Goal: Task Accomplishment & Management: Use online tool/utility

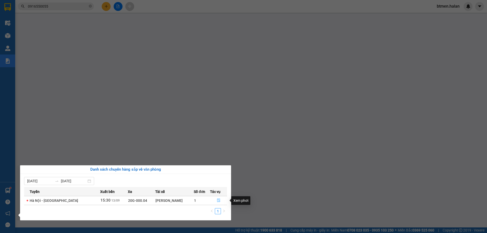
click at [217, 199] on icon "file-done" at bounding box center [218, 201] width 3 height 4
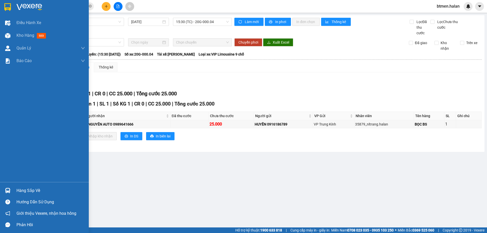
click at [24, 192] on div "Hàng sắp về" at bounding box center [50, 191] width 68 height 8
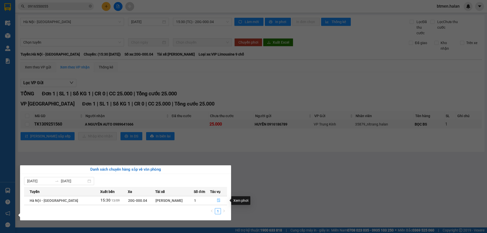
click at [215, 200] on button "button" at bounding box center [218, 201] width 16 height 8
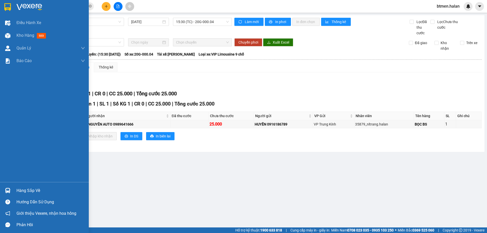
click at [22, 193] on div "Hàng sắp về" at bounding box center [50, 191] width 68 height 8
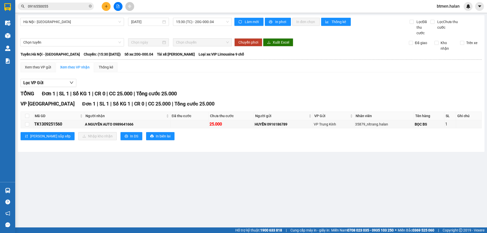
click at [84, 156] on section "Kết quả tìm kiếm ( 593 ) Bộ lọc Mã ĐH Trạng thái Món hàng Thu hộ Tổng cước Chưa…" at bounding box center [243, 116] width 487 height 233
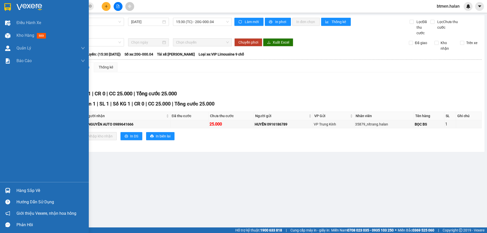
click at [23, 190] on div "Hàng sắp về" at bounding box center [50, 191] width 68 height 8
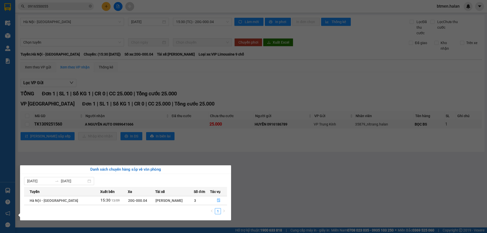
drag, startPoint x: 243, startPoint y: 180, endPoint x: 203, endPoint y: 229, distance: 64.2
click at [243, 180] on section "Kết quả tìm kiếm ( 593 ) Bộ lọc Mã ĐH Trạng thái Món hàng Thu hộ Tổng cước Chưa…" at bounding box center [243, 116] width 487 height 233
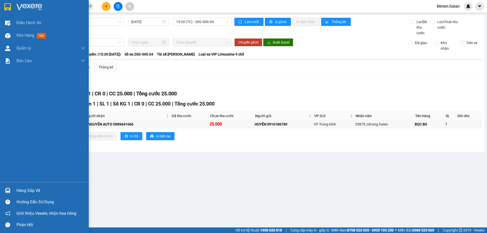
click at [23, 191] on div "Hàng sắp về" at bounding box center [50, 191] width 68 height 8
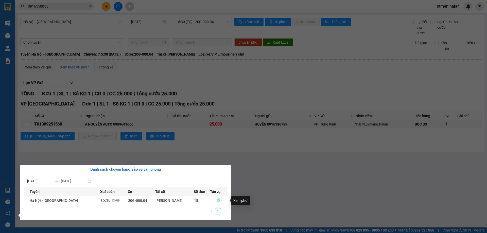
click at [218, 201] on icon "file-done" at bounding box center [218, 201] width 3 height 4
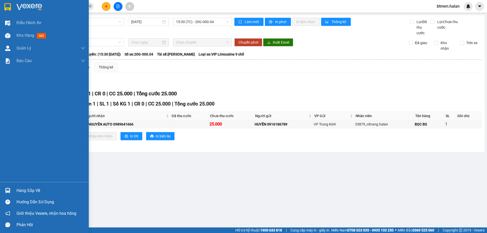
click at [16, 190] on div "Hàng sắp về" at bounding box center [44, 190] width 89 height 11
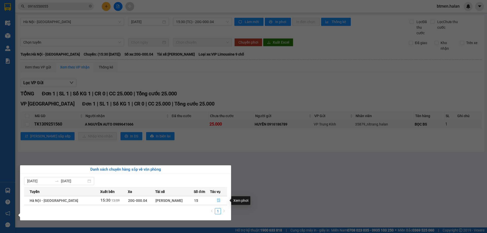
click at [218, 199] on icon "file-done" at bounding box center [219, 201] width 4 height 4
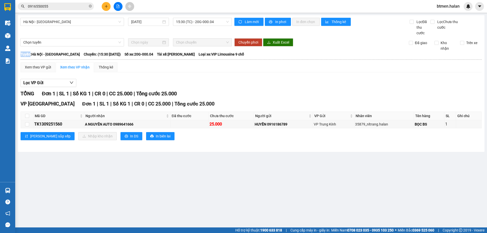
click at [218, 199] on main "[GEOGRAPHIC_DATA] - [GEOGRAPHIC_DATA] [DATE] 15:30 (TC) - 20G-000.04 Làm mới In…" at bounding box center [243, 113] width 487 height 227
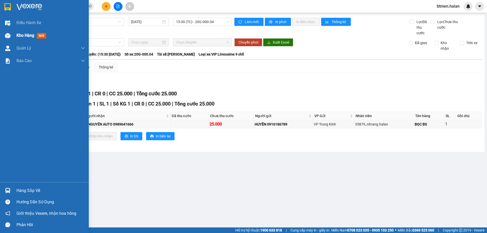
click at [35, 31] on div "Kho hàng mới" at bounding box center [50, 35] width 68 height 13
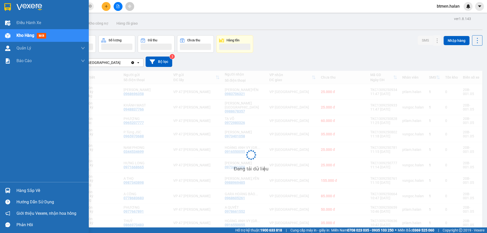
click at [25, 34] on span "Kho hàng" at bounding box center [25, 35] width 18 height 5
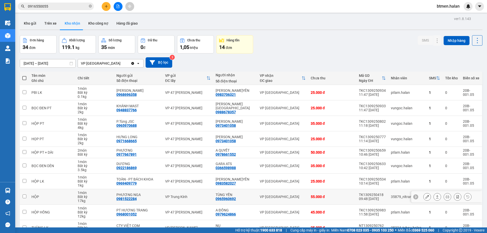
click at [38, 189] on td "HỘP" at bounding box center [52, 196] width 46 height 15
checkbox input "true"
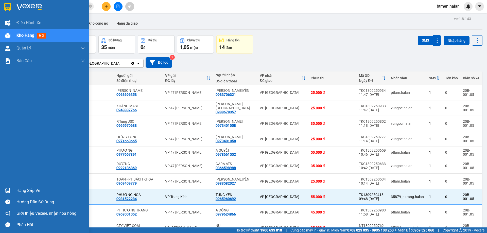
click at [39, 191] on div "Hàng sắp về" at bounding box center [50, 191] width 68 height 8
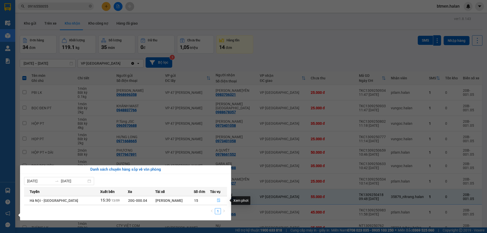
click at [213, 199] on button "button" at bounding box center [218, 201] width 16 height 8
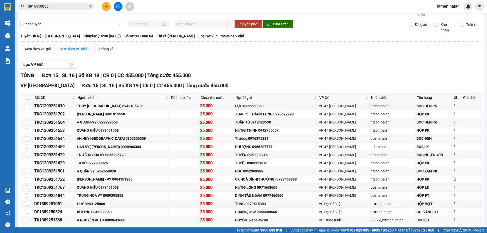
scroll to position [41, 0]
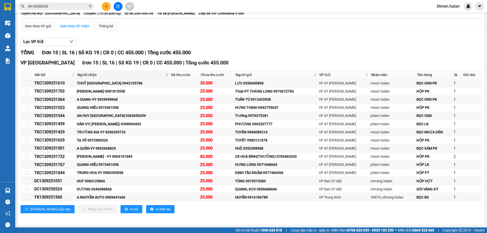
click at [93, 77] on span "Người nhận" at bounding box center [120, 75] width 87 height 6
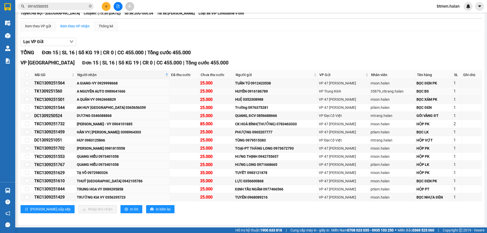
click at [116, 91] on div "A NGUYÊN AUTO 0989641666" at bounding box center [123, 91] width 92 height 6
copy div "0989641666"
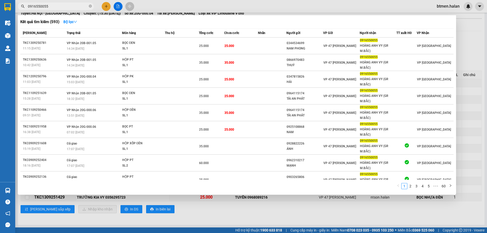
click at [68, 8] on input "0916550055" at bounding box center [58, 7] width 60 height 6
paste input "89641666"
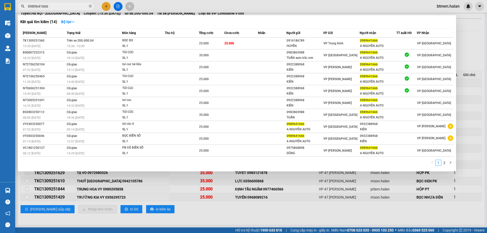
click at [472, 38] on div at bounding box center [243, 116] width 487 height 233
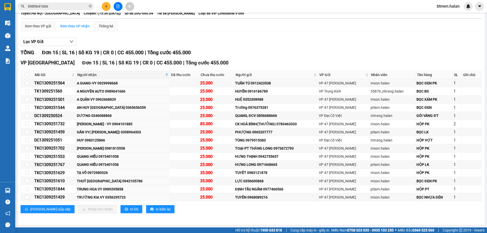
click at [75, 4] on input "0989641666" at bounding box center [58, 7] width 60 height 6
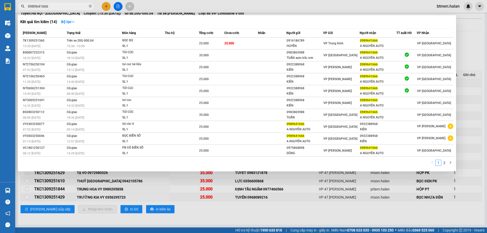
click at [75, 4] on input "0989641666" at bounding box center [58, 7] width 60 height 6
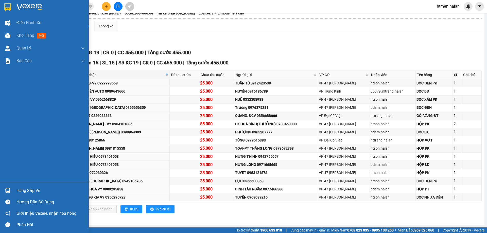
click at [20, 192] on div "Hàng sắp về" at bounding box center [50, 191] width 68 height 8
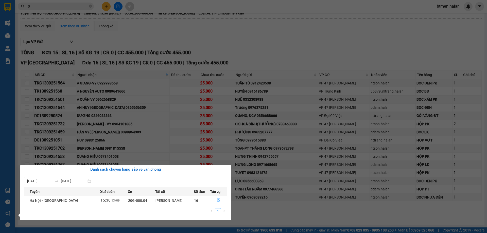
click at [9, 37] on div "Điều hành xe Kho hàng mới Quản [PERSON_NAME] lý chuyến Quản lý kiểm kho Báo cáo…" at bounding box center [7, 116] width 15 height 233
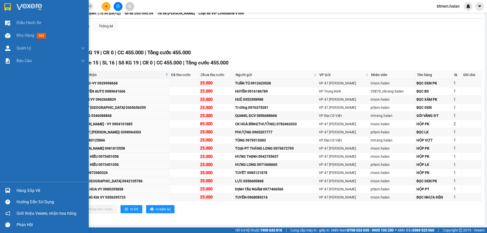
click at [9, 37] on img at bounding box center [7, 35] width 5 height 5
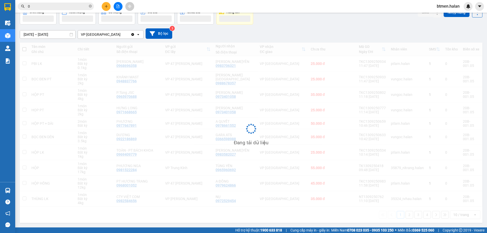
scroll to position [29, 0]
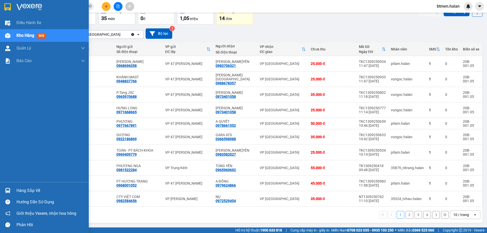
click at [21, 189] on div "Hàng sắp về" at bounding box center [50, 191] width 68 height 8
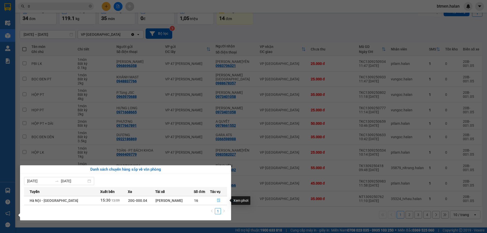
click at [217, 200] on icon "file-done" at bounding box center [219, 201] width 4 height 4
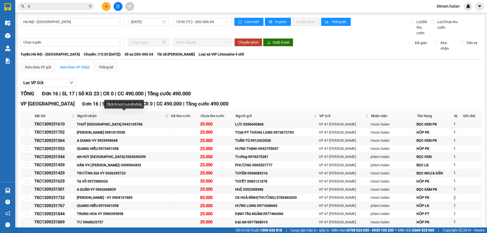
click at [90, 116] on span "Người nhận" at bounding box center [120, 116] width 87 height 6
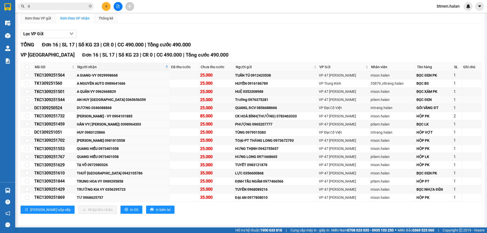
scroll to position [49, 0]
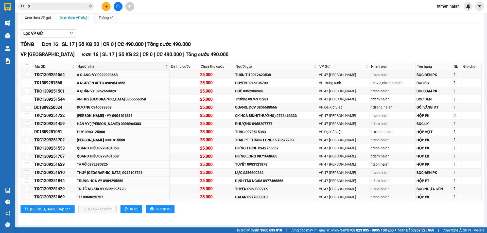
click at [91, 195] on div "TƯ 0968625757" at bounding box center [123, 197] width 92 height 6
copy div "0968625757"
click at [40, 8] on input "0" at bounding box center [58, 7] width 60 height 6
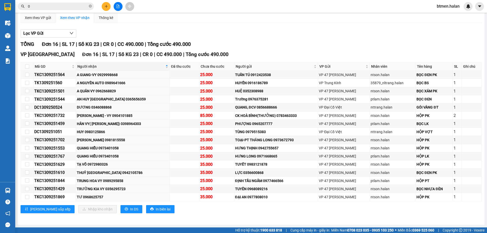
paste input "968625757"
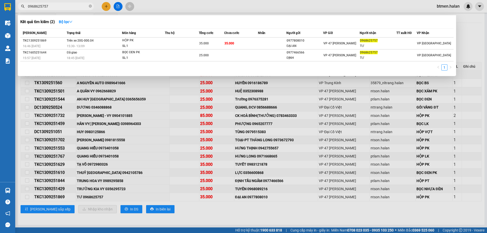
type input "0968625757"
click at [51, 5] on input "0968625757" at bounding box center [58, 7] width 60 height 6
click at [147, 153] on div at bounding box center [243, 116] width 487 height 233
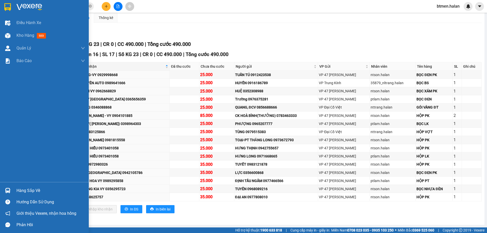
click at [25, 191] on div "Hàng sắp về" at bounding box center [50, 191] width 68 height 8
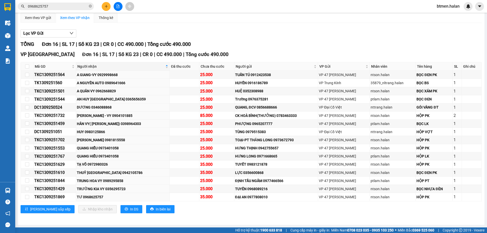
click at [261, 8] on section "Kết quả tìm kiếm ( 2 ) Bộ lọc Mã ĐH Trạng thái Món hàng Thu hộ Tổng cước Chưa c…" at bounding box center [243, 116] width 487 height 233
click at [107, 7] on icon "plus" at bounding box center [106, 7] width 4 height 4
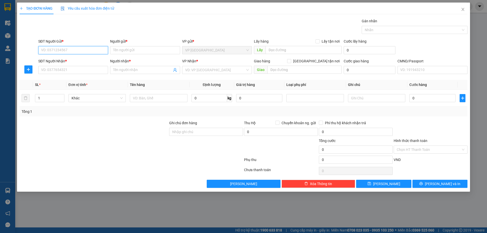
paste input "0398191643"
type input "0398191643"
click at [90, 58] on div "0398191643 - TRÂM" at bounding box center [73, 61] width 64 height 6
type input "TRÂM"
type input "0398191643"
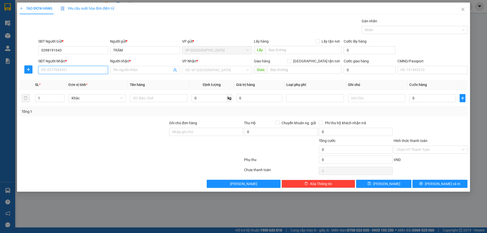
click at [93, 72] on input "SĐT Người Nhận *" at bounding box center [73, 70] width 70 height 8
paste input "0979247991"
type input "0979247991"
click at [126, 69] on input "Người nhận *" at bounding box center [142, 70] width 59 height 6
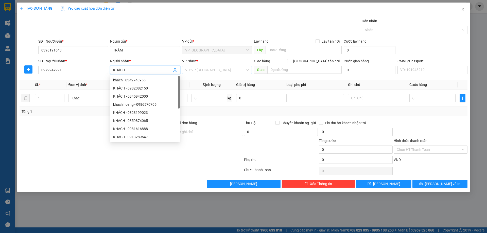
type input "KHÁCH"
click at [223, 73] on input "search" at bounding box center [215, 70] width 60 height 8
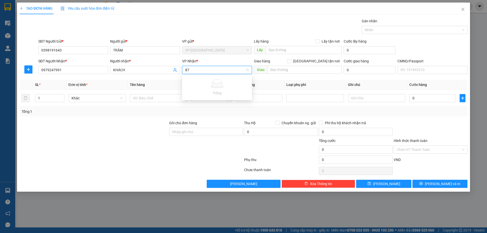
type input "8"
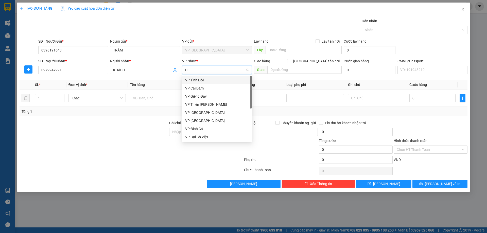
type input "D"
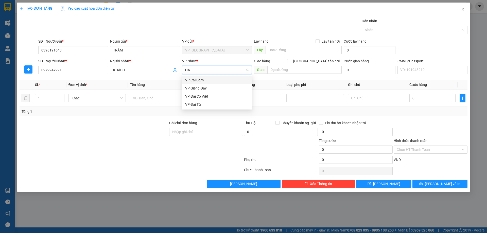
type input "ĐAI"
click at [214, 85] on div "VP Đại Từ" at bounding box center [217, 88] width 70 height 8
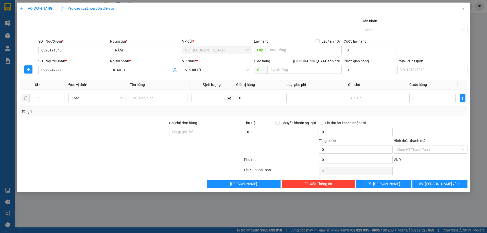
click at [215, 82] on th "Định lượng" at bounding box center [211, 85] width 45 height 10
click at [210, 71] on span "VP Đại Từ" at bounding box center [217, 70] width 64 height 8
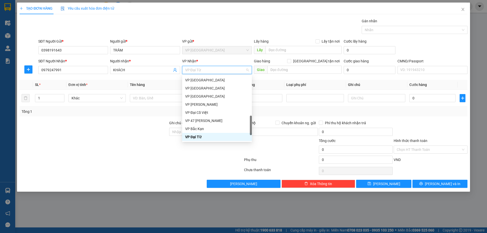
click at [210, 71] on span "VP Đại Từ" at bounding box center [217, 70] width 64 height 8
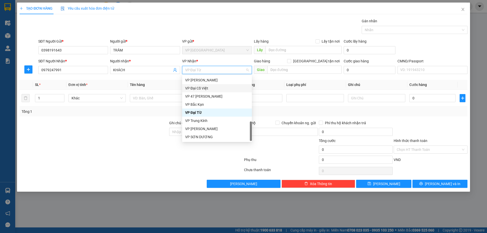
click at [207, 89] on div "VP Đại Cồ Việt" at bounding box center [217, 88] width 64 height 6
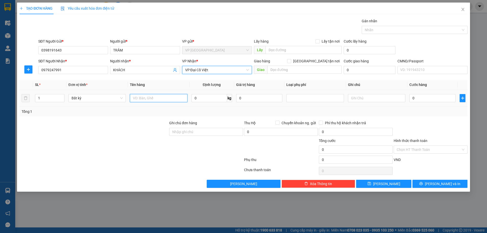
click at [147, 97] on input "text" at bounding box center [158, 98] width 57 height 8
click at [146, 96] on input "S" at bounding box center [158, 98] width 57 height 8
type input "SỌT MÈO"
click at [219, 98] on input "0" at bounding box center [208, 98] width 35 height 8
click at [423, 100] on input "0" at bounding box center [432, 98] width 46 height 8
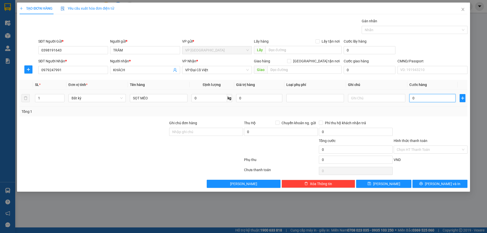
type input "3"
type input "35"
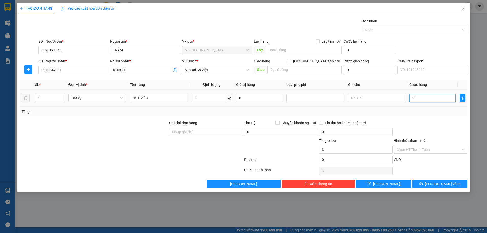
type input "35"
type input "350"
type input "3.500"
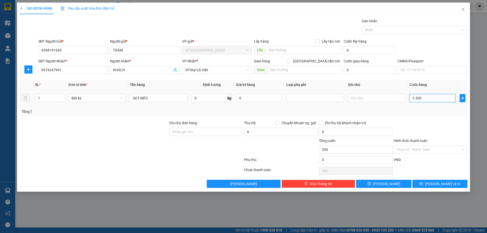
type input "3.500"
type input "35.000"
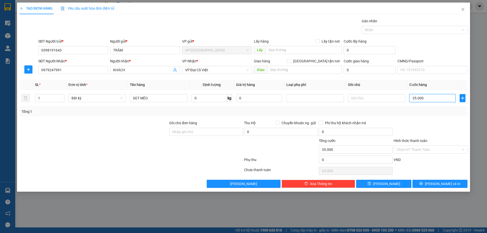
type input "35.000"
click at [426, 129] on div at bounding box center [430, 129] width 75 height 18
click at [364, 96] on input "text" at bounding box center [376, 98] width 57 height 8
click at [437, 183] on span "[PERSON_NAME] và In" at bounding box center [442, 184] width 35 height 6
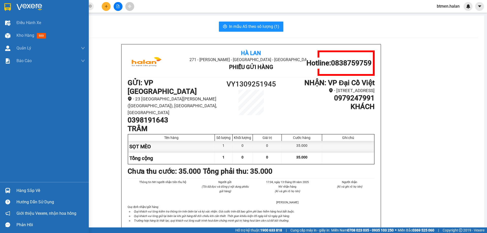
click at [22, 194] on div "Hàng sắp về" at bounding box center [50, 191] width 68 height 8
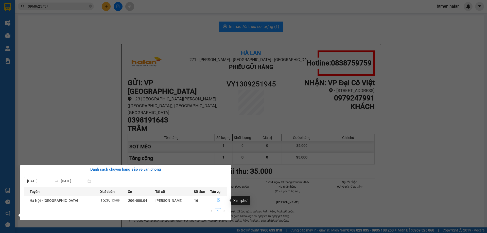
click at [219, 198] on button "button" at bounding box center [218, 201] width 16 height 8
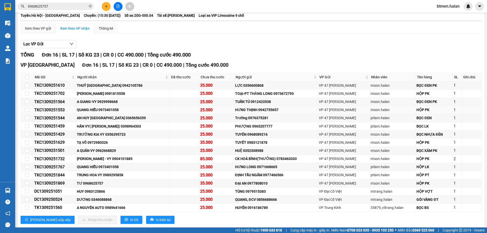
scroll to position [49, 0]
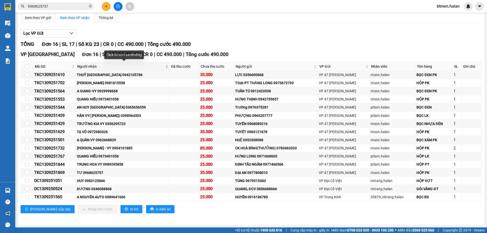
click at [93, 64] on span "Người nhận" at bounding box center [120, 67] width 87 height 6
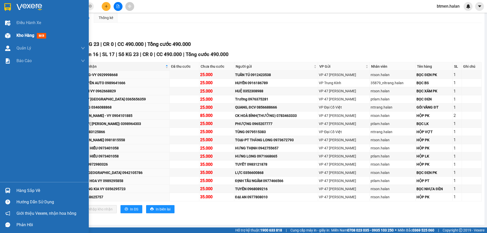
click at [20, 34] on span "Kho hàng" at bounding box center [25, 35] width 18 height 5
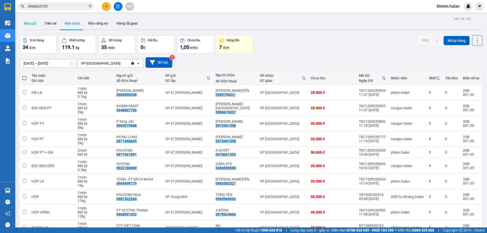
click at [31, 26] on button "Kho gửi" at bounding box center [30, 23] width 21 height 12
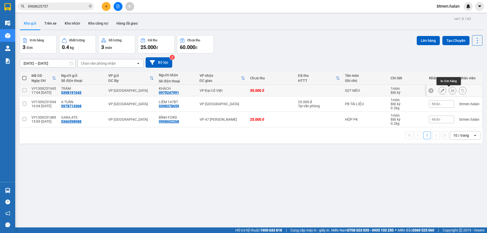
click at [451, 90] on icon at bounding box center [453, 91] width 4 height 4
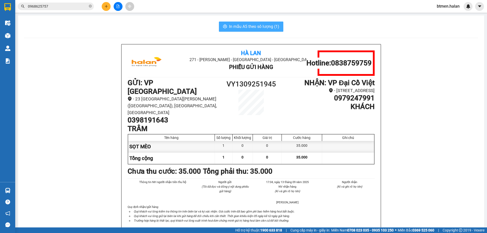
click at [272, 28] on span "In mẫu A5 theo số lượng (1)" at bounding box center [254, 26] width 50 height 6
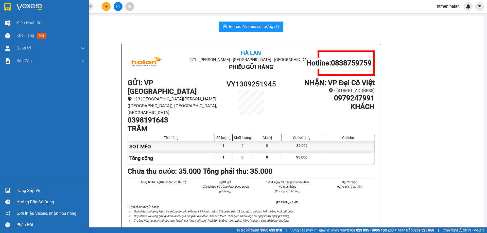
click at [8, 192] on img at bounding box center [7, 190] width 5 height 5
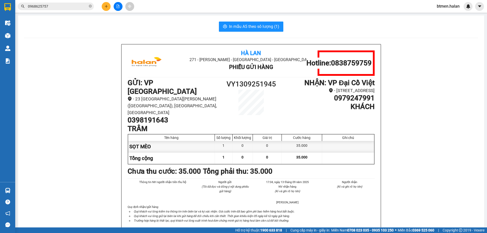
click at [57, 134] on section "Kết quả tìm kiếm ( 2 ) Bộ lọc Mã ĐH Trạng thái Món hàng Thu hộ Tổng cước Chưa c…" at bounding box center [243, 116] width 487 height 233
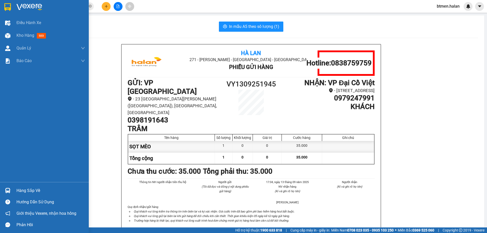
click at [8, 189] on img at bounding box center [7, 190] width 5 height 5
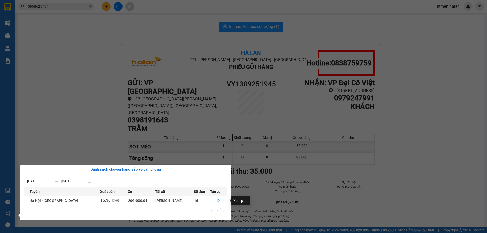
click at [220, 202] on button "button" at bounding box center [218, 201] width 16 height 8
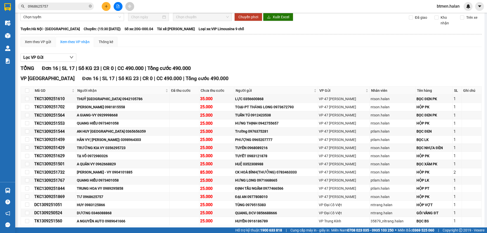
scroll to position [49, 0]
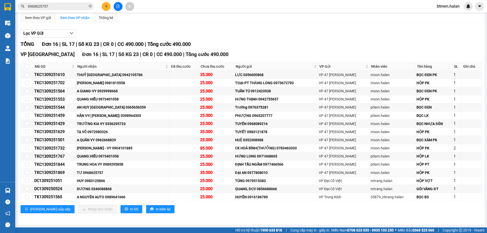
click at [100, 173] on div "TƯ 0968625757" at bounding box center [123, 173] width 92 height 6
copy div "0968625757"
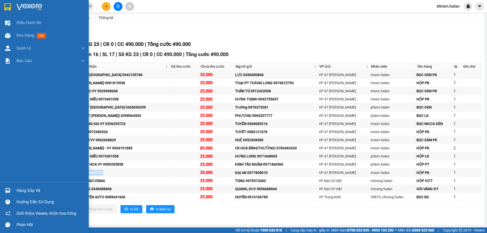
click at [29, 191] on div "Hàng sắp về" at bounding box center [50, 191] width 68 height 8
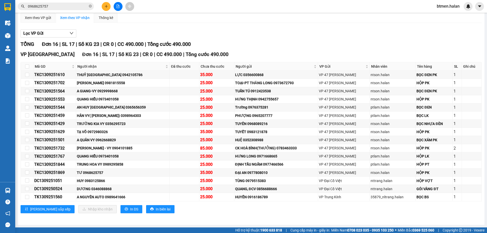
drag, startPoint x: 299, startPoint y: 48, endPoint x: 200, endPoint y: 1, distance: 109.8
click at [299, 48] on section "Kết quả tìm kiếm ( 2 ) Bộ lọc Mã ĐH Trạng thái Món hàng Thu hộ Tổng cước Chưa c…" at bounding box center [243, 116] width 487 height 233
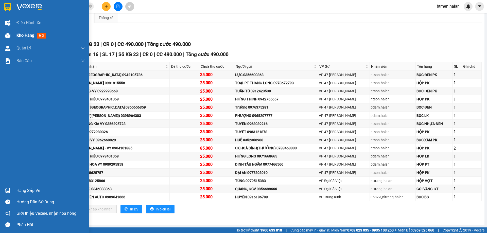
click at [24, 37] on span "Kho hàng" at bounding box center [25, 35] width 18 height 5
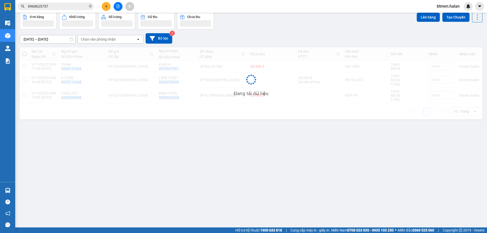
scroll to position [23, 0]
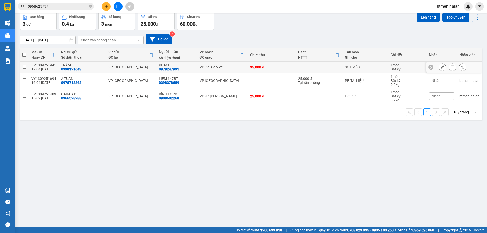
click at [24, 68] on input "checkbox" at bounding box center [25, 67] width 4 height 4
checkbox input "true"
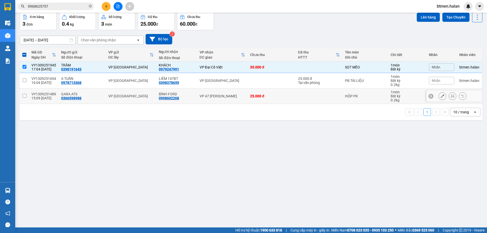
click at [24, 93] on td at bounding box center [24, 95] width 9 height 15
checkbox input "true"
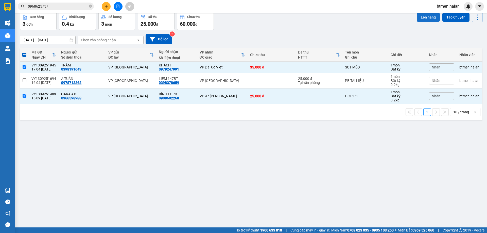
click at [430, 17] on button "Lên hàng" at bounding box center [428, 17] width 23 height 9
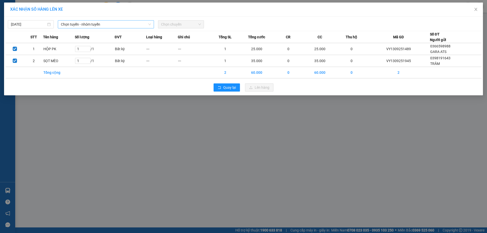
click at [78, 25] on span "Chọn tuyến - nhóm tuyến" at bounding box center [106, 25] width 90 height 8
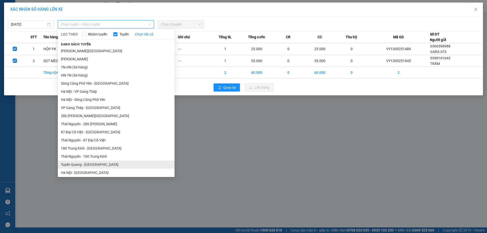
click at [85, 161] on li "Tuyên Quang - [GEOGRAPHIC_DATA]" at bounding box center [116, 165] width 117 height 8
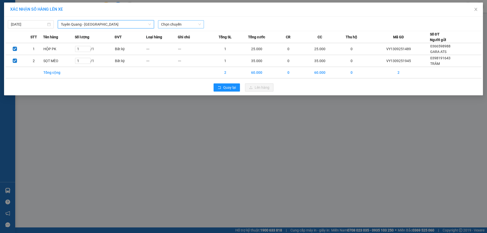
click at [165, 25] on span "Chọn chuyến" at bounding box center [181, 25] width 40 height 8
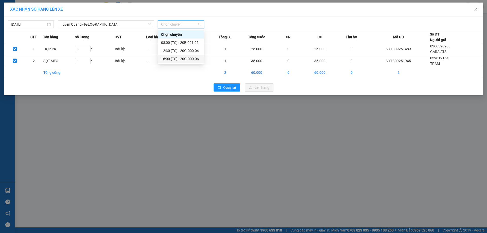
click at [171, 58] on div "16:00 (TC) - 20G-000.06" at bounding box center [181, 59] width 40 height 6
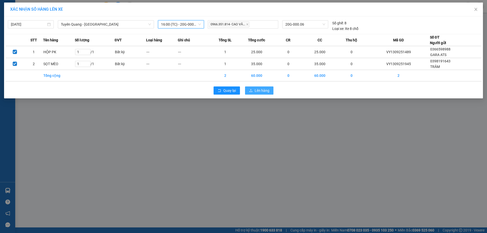
click at [266, 90] on span "Lên hàng" at bounding box center [262, 91] width 15 height 6
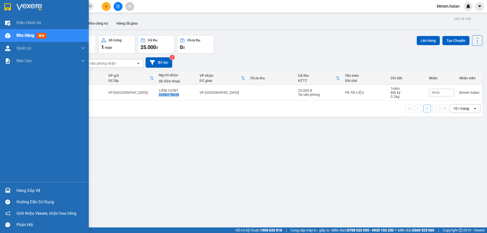
click at [30, 195] on div "Hàng sắp về" at bounding box center [44, 190] width 89 height 11
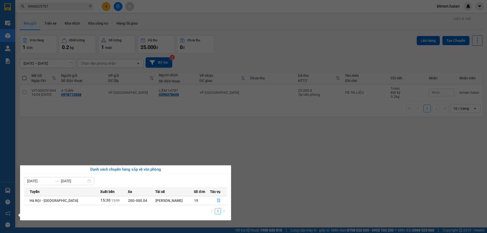
click at [254, 199] on section "Kết quả tìm kiếm ( 2 ) Bộ lọc Mã ĐH Trạng thái Món hàng Thu hộ Tổng cước Chưa c…" at bounding box center [243, 116] width 487 height 233
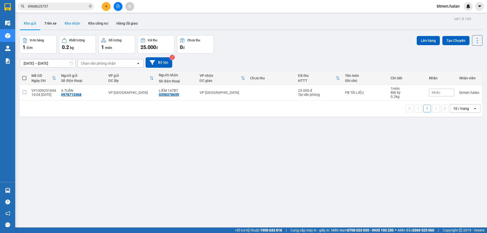
click at [66, 19] on button "Kho nhận" at bounding box center [73, 23] width 24 height 12
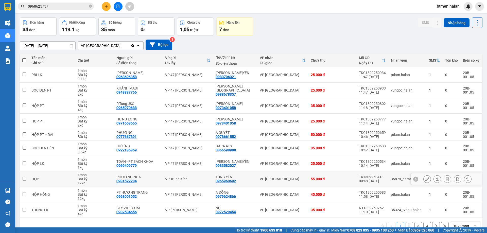
scroll to position [29, 0]
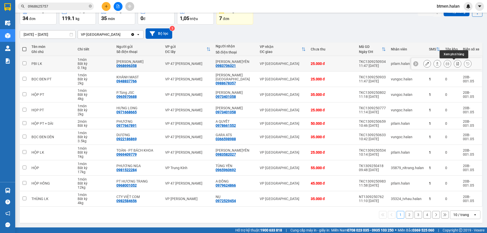
click at [454, 62] on button at bounding box center [457, 63] width 7 height 9
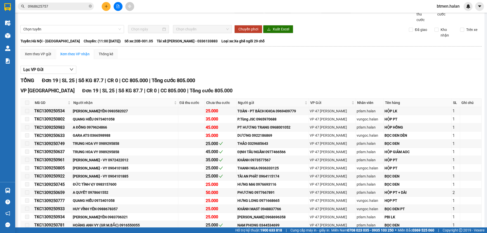
scroll to position [25, 0]
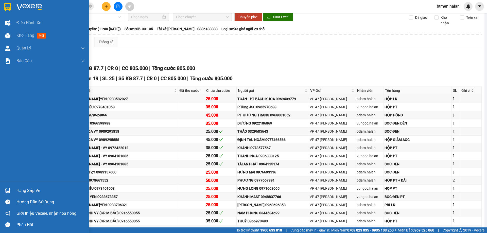
click at [11, 192] on div at bounding box center [7, 190] width 9 height 9
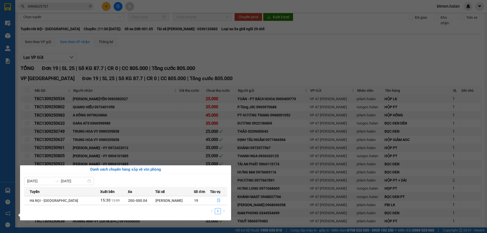
click at [219, 198] on button "button" at bounding box center [218, 201] width 16 height 8
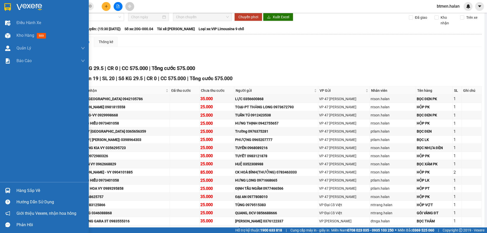
click at [19, 189] on div "Hàng sắp về" at bounding box center [50, 191] width 68 height 8
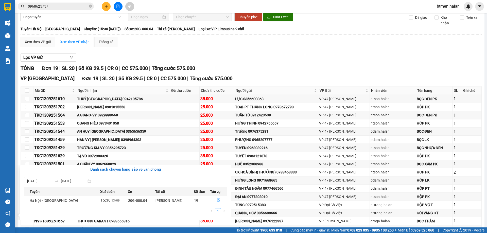
click at [299, 73] on section "Kết quả tìm kiếm ( 2 ) Bộ lọc Mã ĐH Trạng thái Món hàng Thu hộ Tổng cước Chưa c…" at bounding box center [243, 116] width 487 height 233
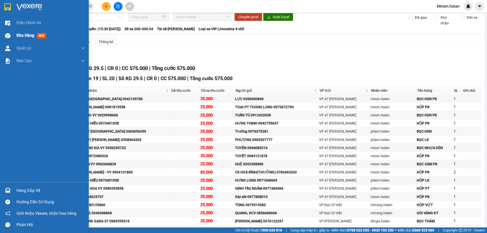
click at [21, 34] on span "Kho hàng" at bounding box center [25, 35] width 18 height 5
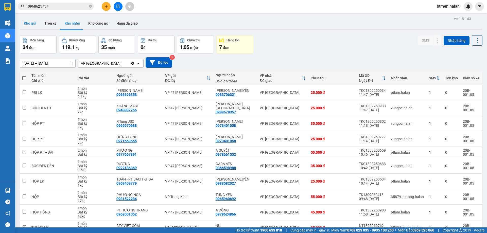
click at [30, 20] on button "Kho gửi" at bounding box center [30, 23] width 21 height 12
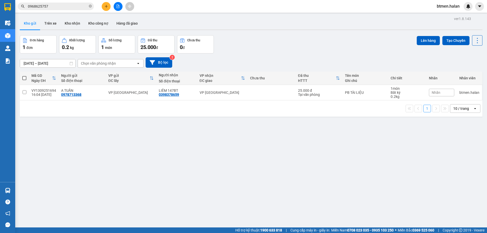
click at [23, 78] on span at bounding box center [24, 78] width 4 height 4
click at [24, 76] on input "checkbox" at bounding box center [24, 76] width 0 height 0
checkbox input "true"
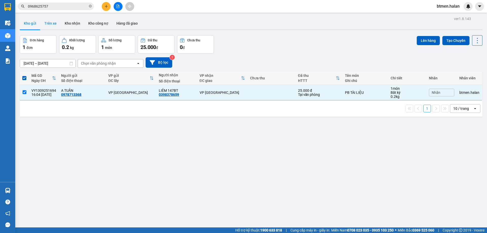
click at [50, 24] on button "Trên xe" at bounding box center [50, 23] width 20 height 12
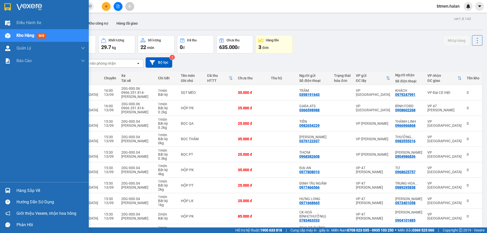
click at [26, 193] on div "Hàng sắp về" at bounding box center [50, 191] width 68 height 8
click at [14, 75] on div "Điều hành xe Kho hàng mới Quản [PERSON_NAME] lý chuyến Quản lý kiểm kho Báo cáo…" at bounding box center [44, 116] width 89 height 233
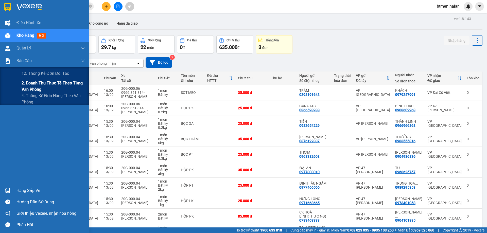
click at [30, 86] on span "2. Doanh thu thực tế theo từng văn phòng" at bounding box center [53, 86] width 63 height 13
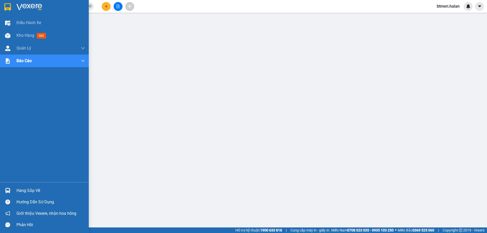
click at [19, 193] on div "Hàng sắp về" at bounding box center [50, 191] width 68 height 8
